Goal: Check status: Check status

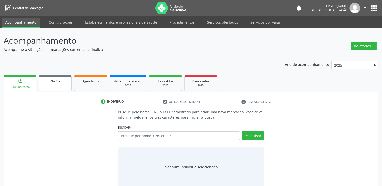
click at [58, 80] on span "Na fila" at bounding box center [55, 81] width 10 height 4
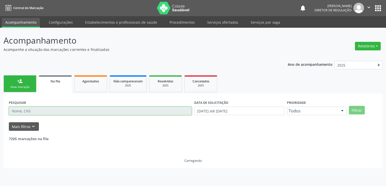
click at [32, 109] on input "text" at bounding box center [100, 111] width 183 height 9
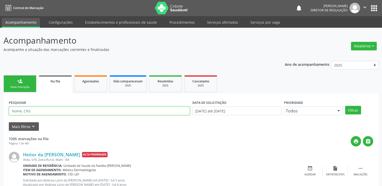
click at [28, 111] on input "text" at bounding box center [99, 111] width 181 height 9
click at [345, 106] on button "Filtrar" at bounding box center [353, 110] width 16 height 9
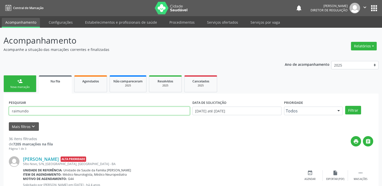
click at [37, 110] on input "raimundo" at bounding box center [99, 111] width 181 height 9
type input "[PERSON_NAME]"
click at [82, 107] on input "[PERSON_NAME]" at bounding box center [99, 111] width 181 height 9
click at [345, 106] on button "Filtrar" at bounding box center [353, 110] width 16 height 9
